Goal: Transaction & Acquisition: Purchase product/service

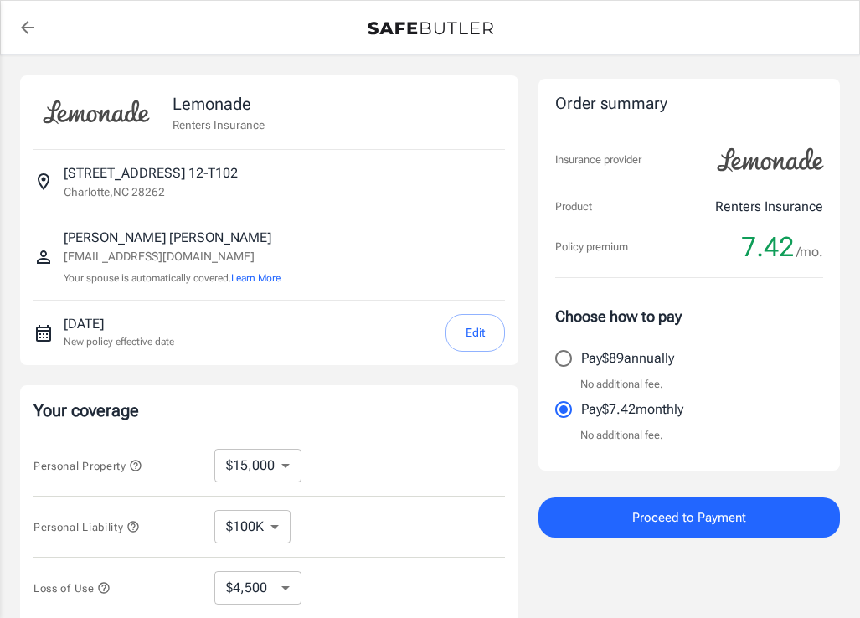
select select "15000"
click at [466, 332] on button "Edit" at bounding box center [474, 333] width 59 height 38
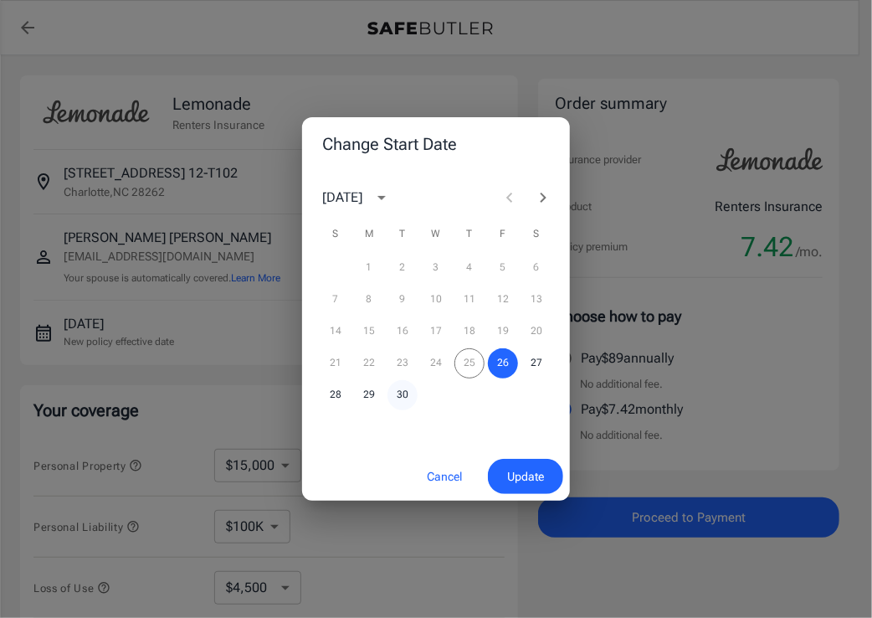
click at [402, 396] on button "30" at bounding box center [403, 395] width 30 height 30
click at [533, 487] on button "Update" at bounding box center [525, 477] width 75 height 36
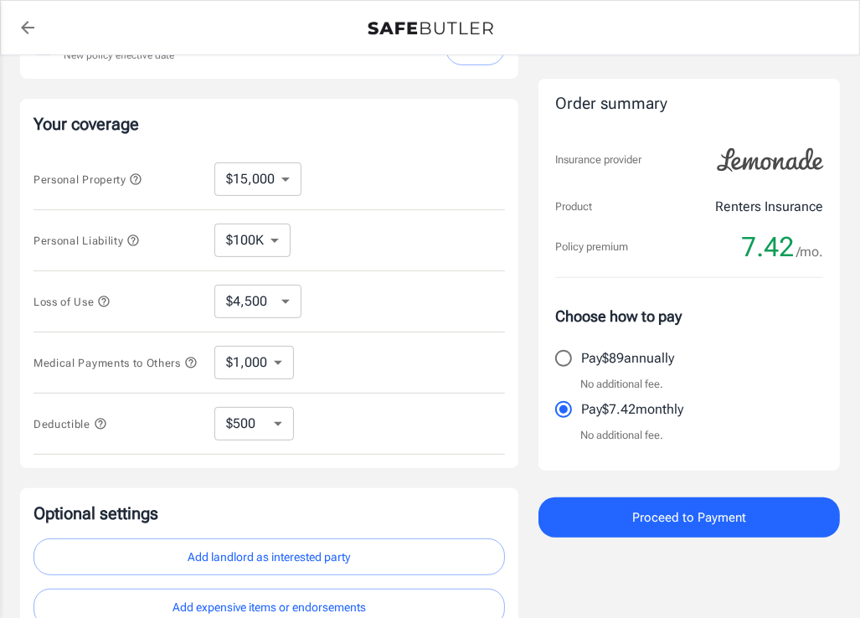
scroll to position [288, 0]
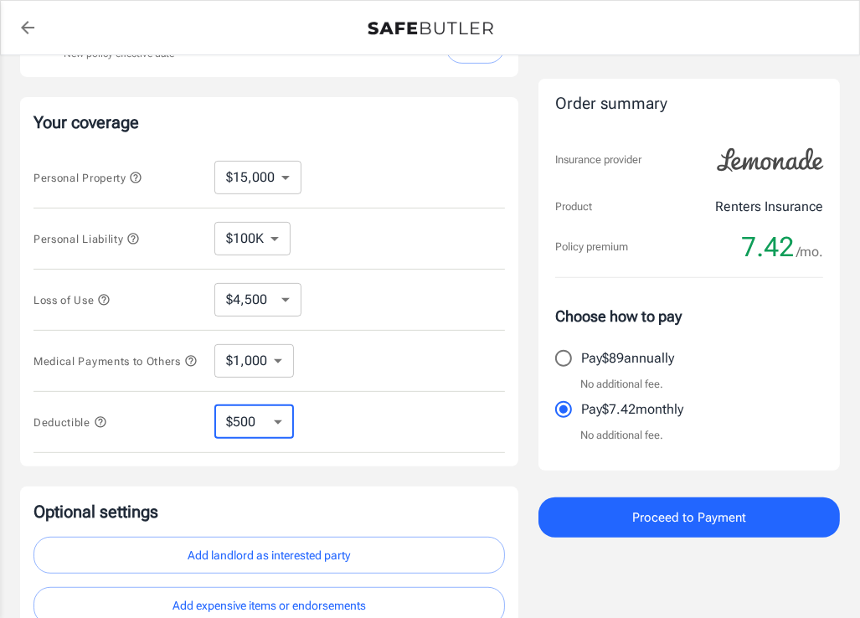
click at [268, 422] on select "$250 $500 $1,000 $2,500" at bounding box center [254, 421] width 80 height 33
select select "250"
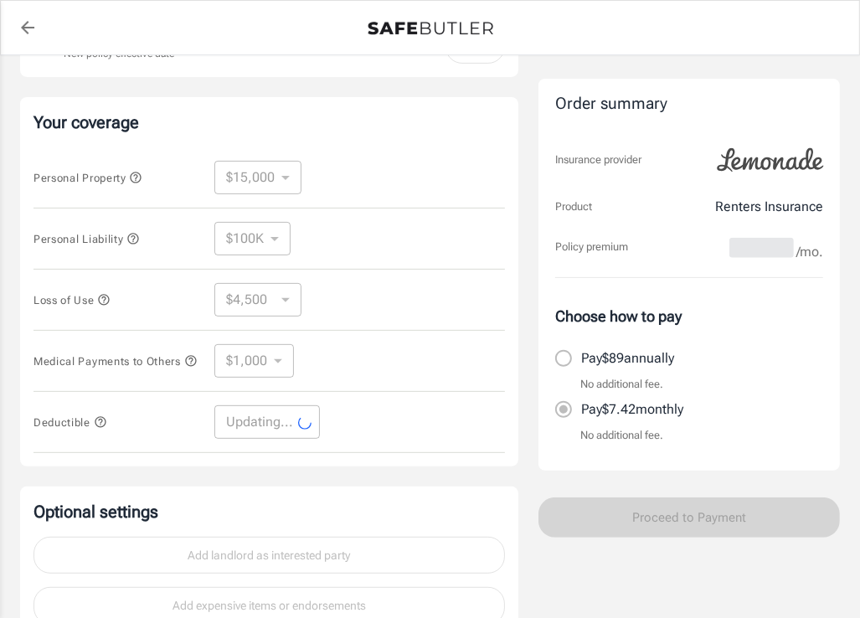
select select "250"
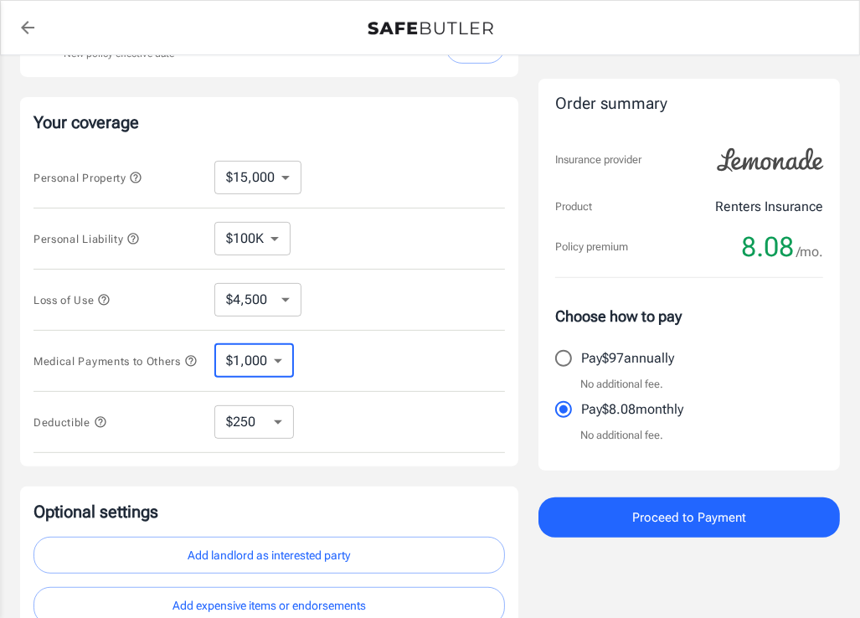
click at [275, 363] on select "$1,000 $3,000 $5,000" at bounding box center [254, 360] width 80 height 33
click at [278, 360] on select "$1,000 $3,000 $5,000" at bounding box center [254, 360] width 80 height 33
click at [288, 303] on select "$4,500 $7,500 $13,500 $22,500 $34,500 $55,500 $85,500 $130K $200K" at bounding box center [257, 299] width 87 height 33
click at [287, 296] on select "$4,500 $7,500 $13,500 $22,500 $34,500 $55,500 $85,500 $130K $200K" at bounding box center [257, 299] width 87 height 33
click at [282, 180] on select "$10,000 $15,000 $20,000 $25,000 $30,000 $40,000 $50,000 $100K $150K $200K $250K" at bounding box center [257, 177] width 87 height 33
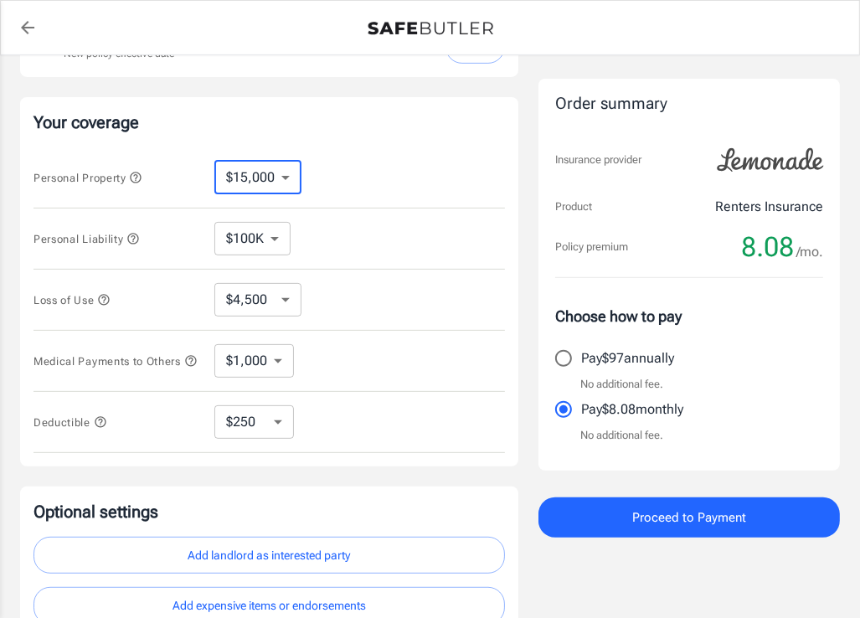
click at [214, 161] on select "$10,000 $15,000 $20,000 $25,000 $30,000 $40,000 $50,000 $100K $150K $200K $250K" at bounding box center [257, 177] width 87 height 33
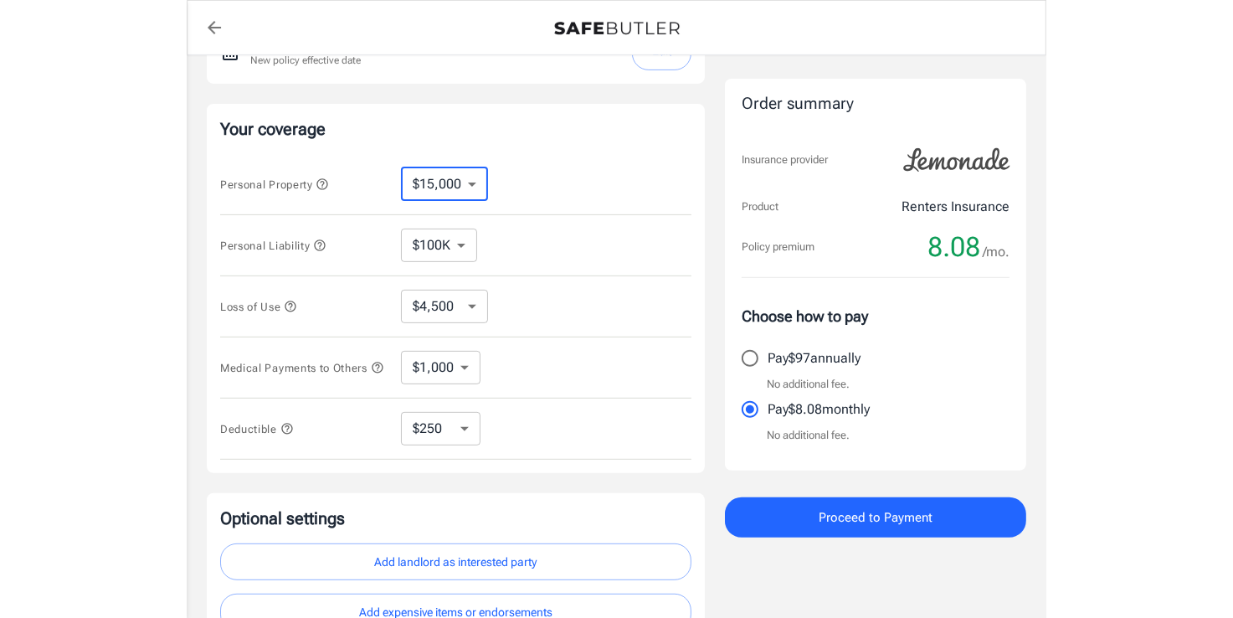
scroll to position [285, 0]
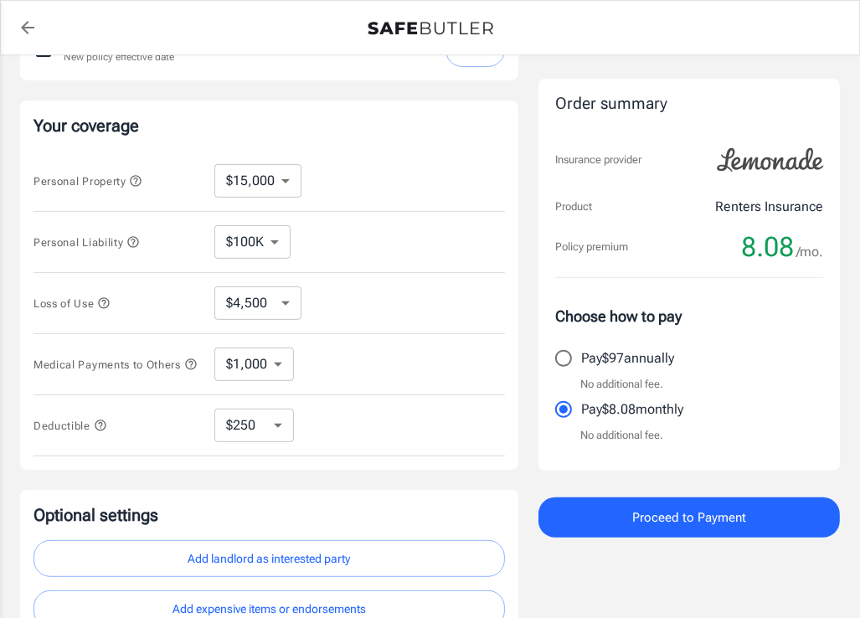
click at [105, 296] on icon "button" at bounding box center [103, 302] width 13 height 13
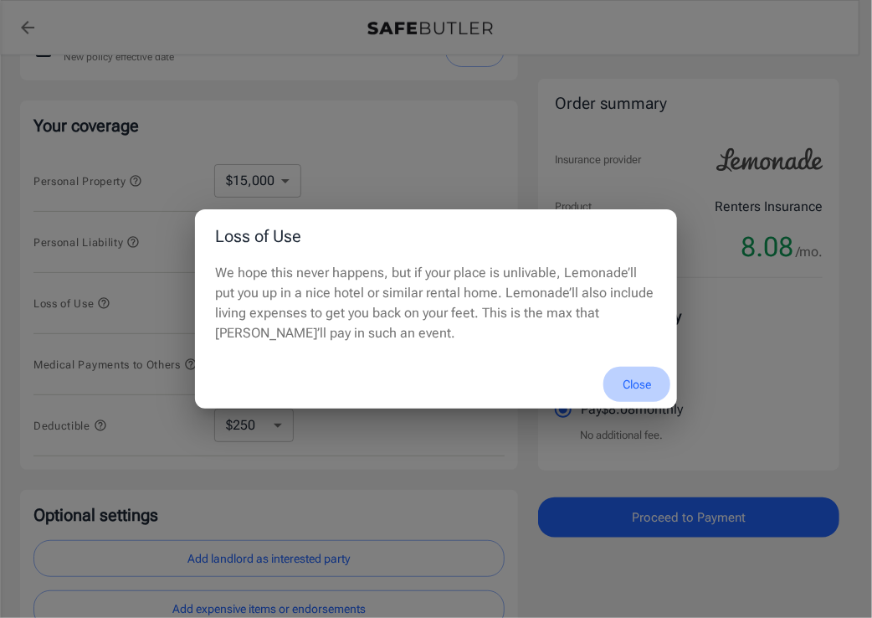
click at [635, 387] on button "Close" at bounding box center [637, 385] width 67 height 36
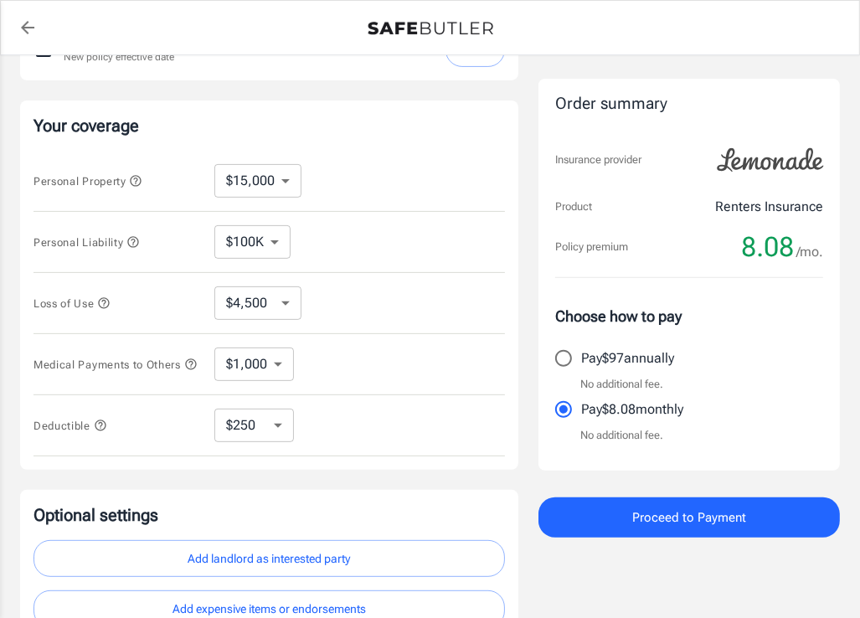
click at [285, 300] on select "$4,500 $7,500 $13,500 $22,500 $34,500 $55,500 $85,500 $130K $200K" at bounding box center [257, 302] width 87 height 33
select select "13500"
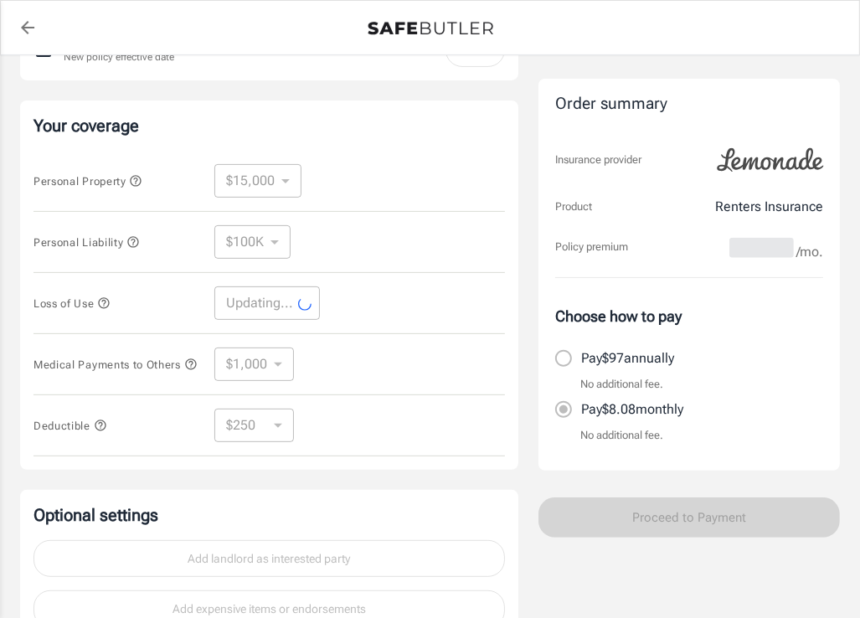
select select "13500"
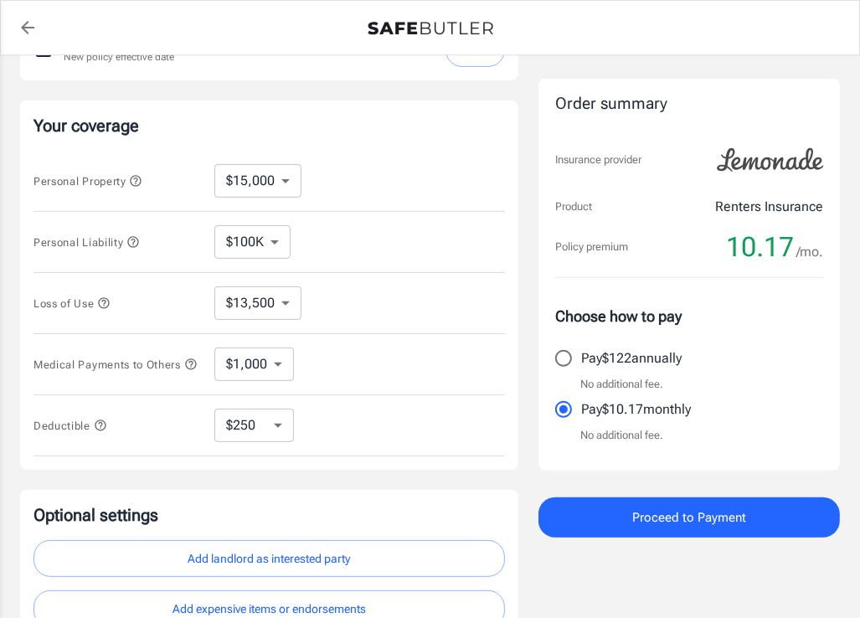
click at [568, 358] on input "Pay $122 annually" at bounding box center [563, 358] width 35 height 35
radio input "true"
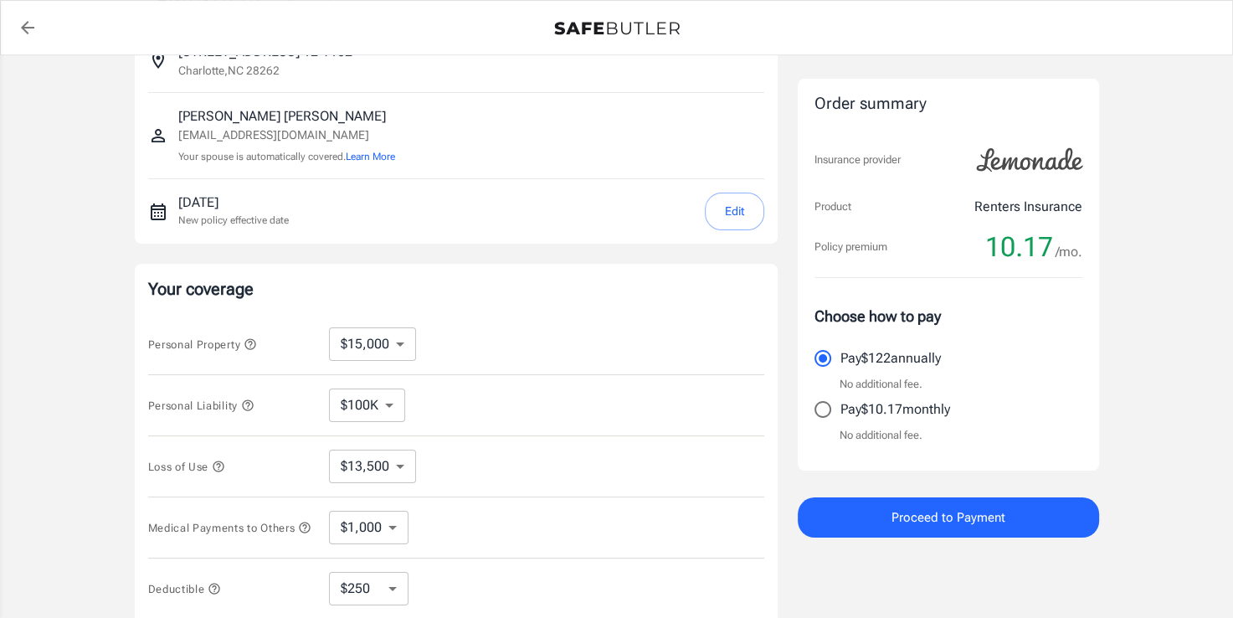
scroll to position [49, 0]
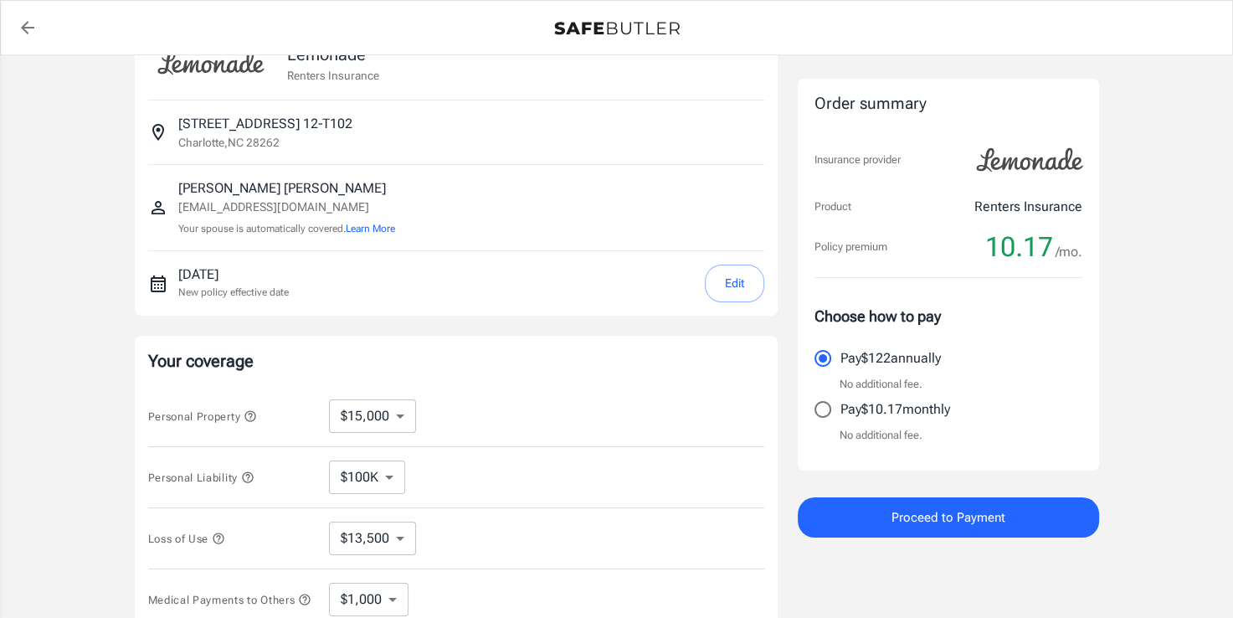
click at [18, 23] on icon "back to quotes" at bounding box center [28, 28] width 20 height 20
